Goal: Find specific page/section: Find specific page/section

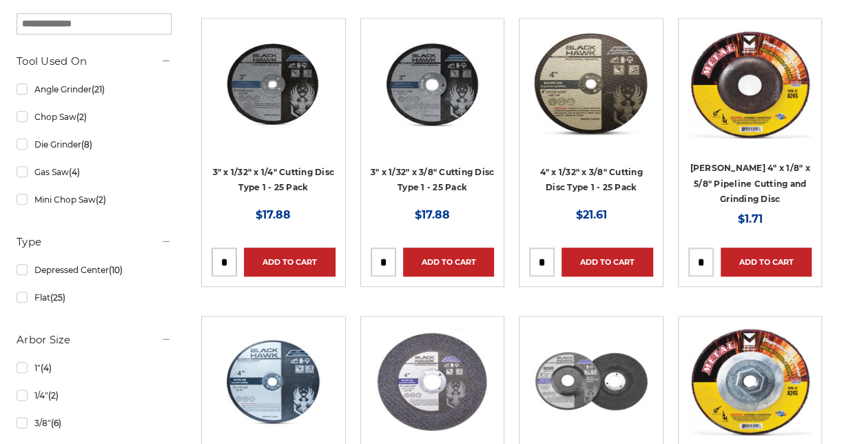
scroll to position [896, 0]
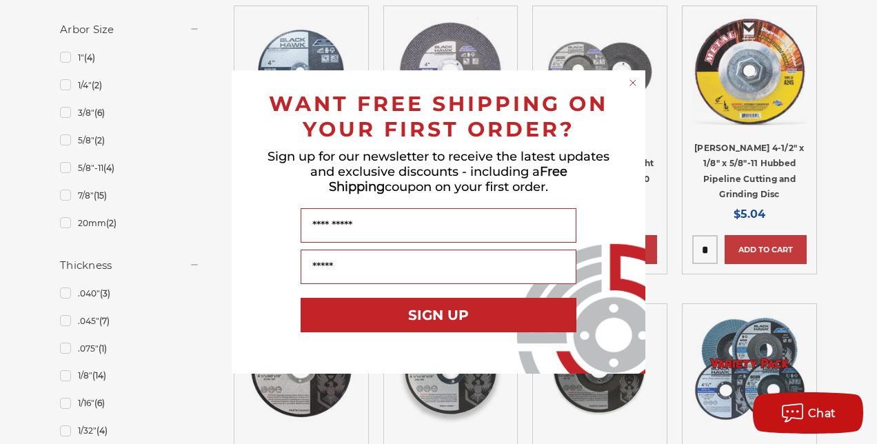
click at [627, 84] on circle "Close dialog" at bounding box center [633, 83] width 13 height 13
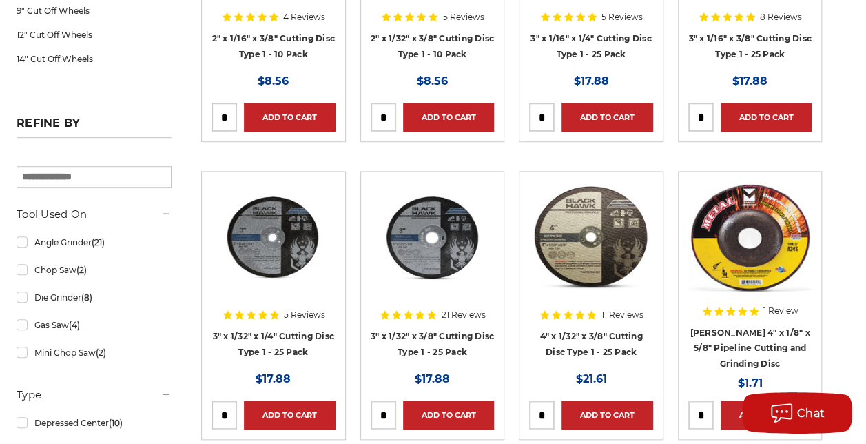
scroll to position [482, 0]
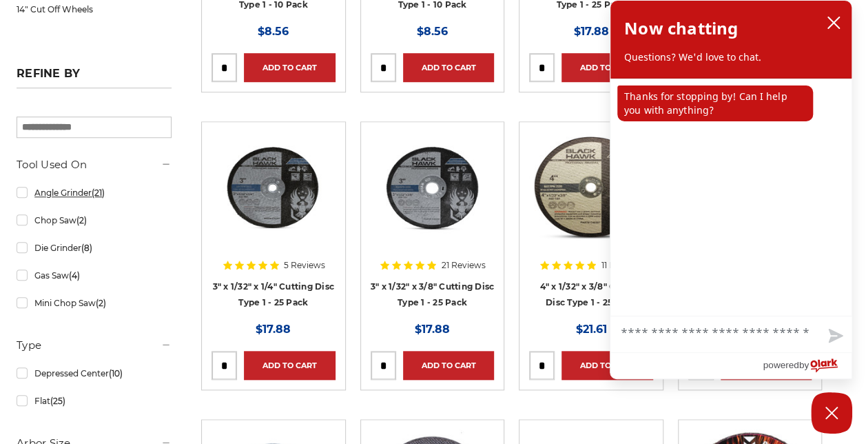
click at [105, 196] on link "Angle Grinder (21)" at bounding box center [94, 193] width 155 height 24
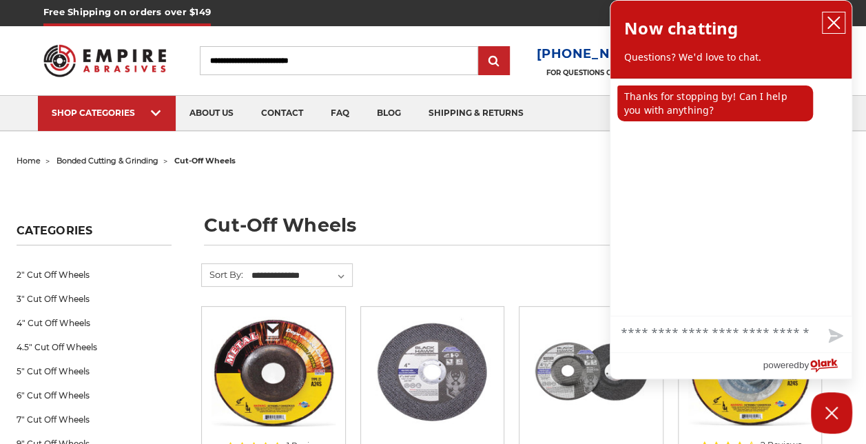
click at [836, 26] on icon "close chatbox" at bounding box center [834, 23] width 14 height 14
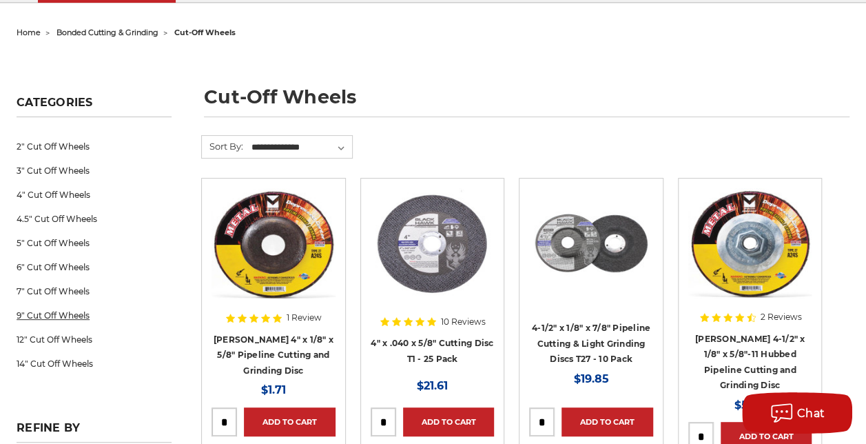
scroll to position [138, 0]
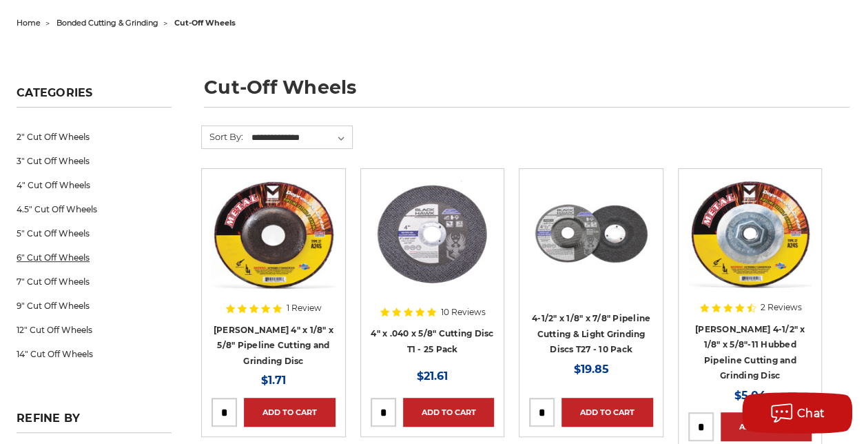
click at [85, 254] on link "6" Cut Off Wheels" at bounding box center [94, 257] width 155 height 24
